Goal: Navigation & Orientation: Understand site structure

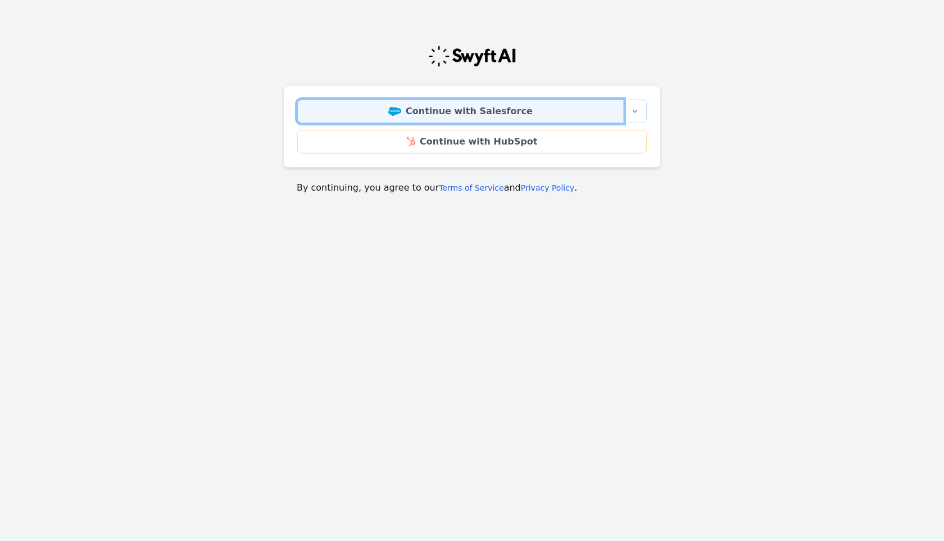
click at [424, 111] on link "Continue with Salesforce" at bounding box center [460, 111] width 327 height 24
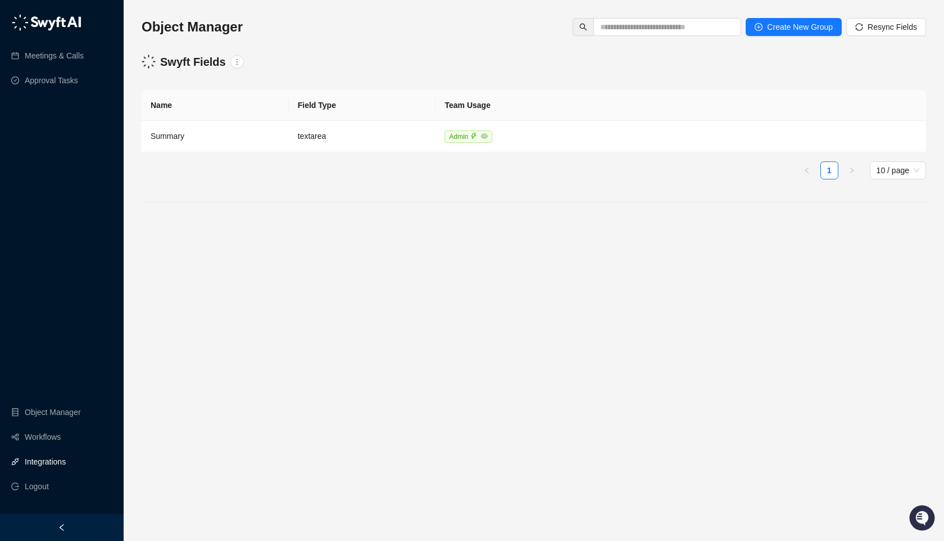
click at [25, 457] on link "Integrations" at bounding box center [45, 461] width 41 height 22
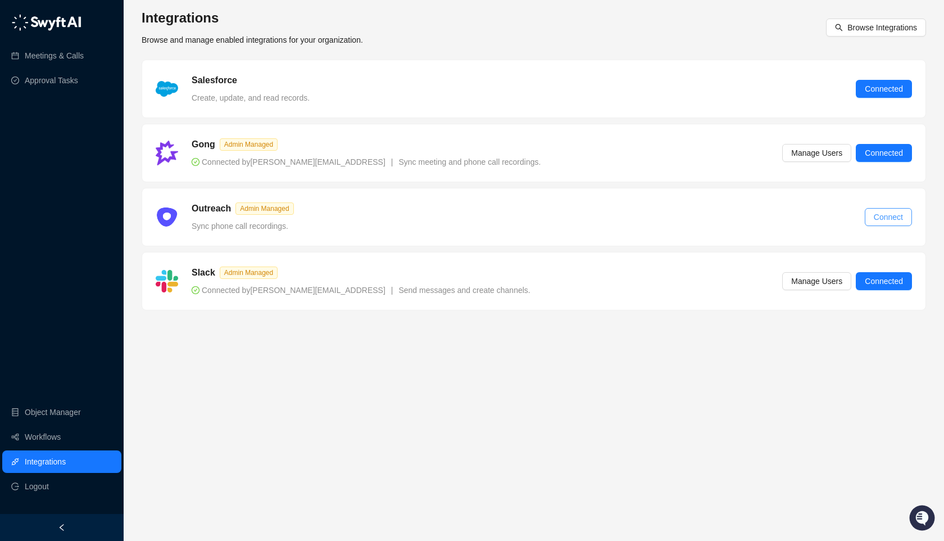
click at [884, 215] on span "Connect" at bounding box center [888, 217] width 29 height 12
click at [61, 428] on link "Workflows" at bounding box center [43, 436] width 36 height 22
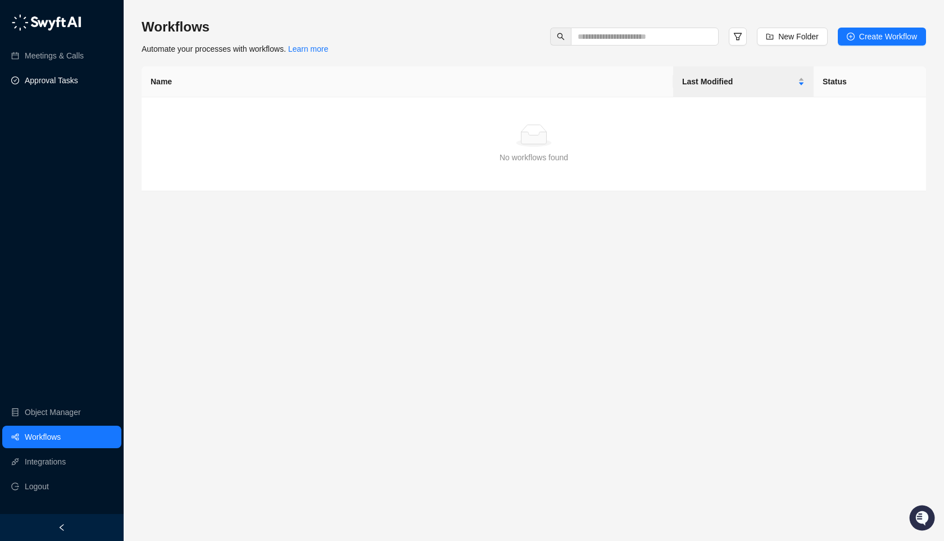
click at [78, 69] on link "Approval Tasks" at bounding box center [51, 80] width 53 height 22
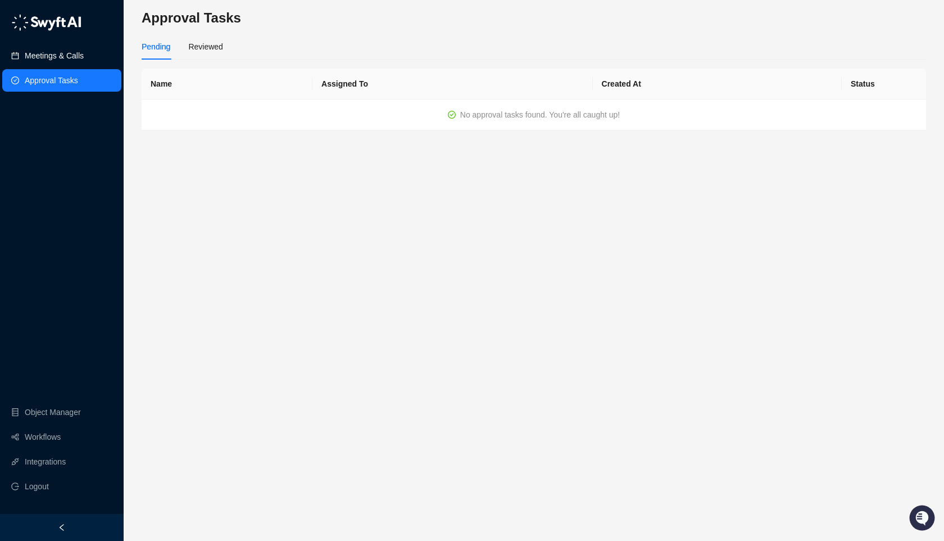
click at [83, 60] on link "Meetings & Calls" at bounding box center [54, 55] width 59 height 22
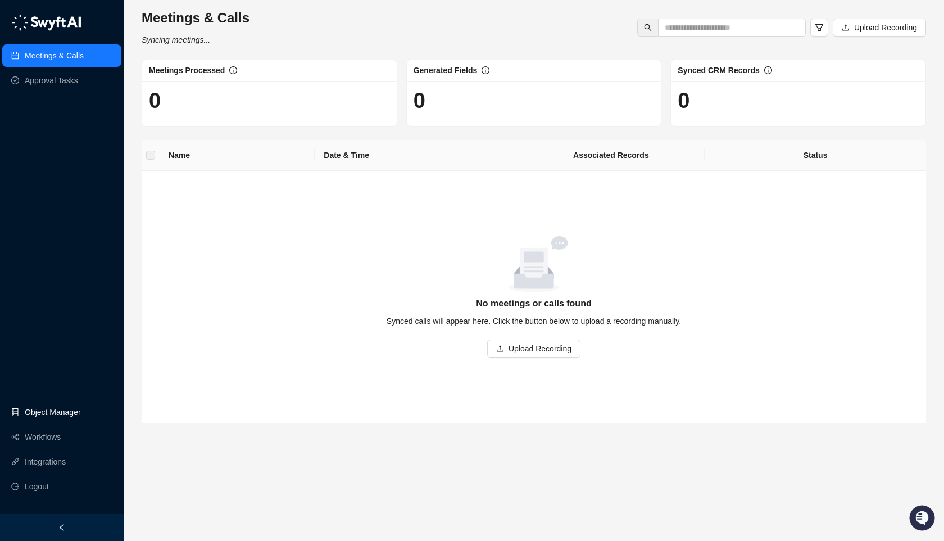
click at [73, 416] on link "Object Manager" at bounding box center [53, 412] width 56 height 22
